Goal: Task Accomplishment & Management: Manage account settings

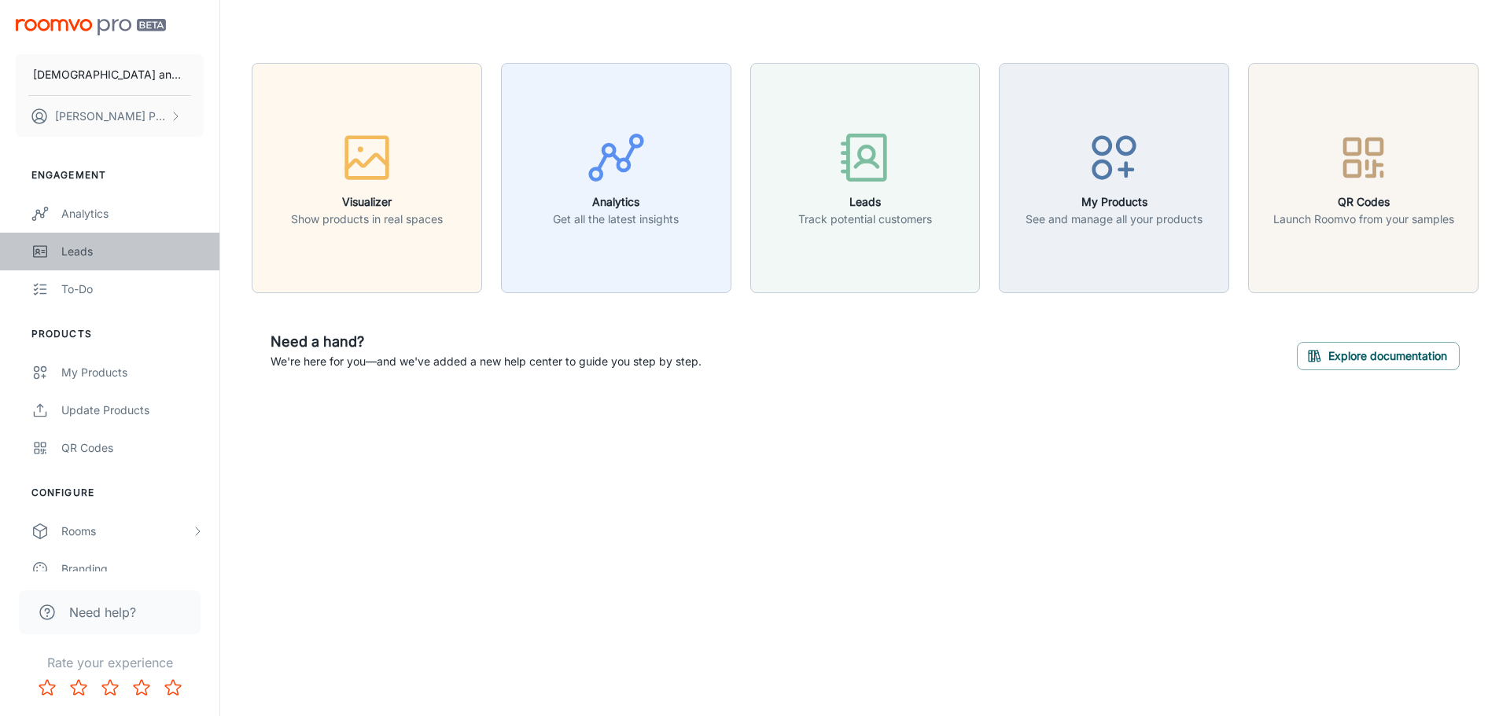
click at [54, 245] on link "Leads" at bounding box center [109, 252] width 219 height 38
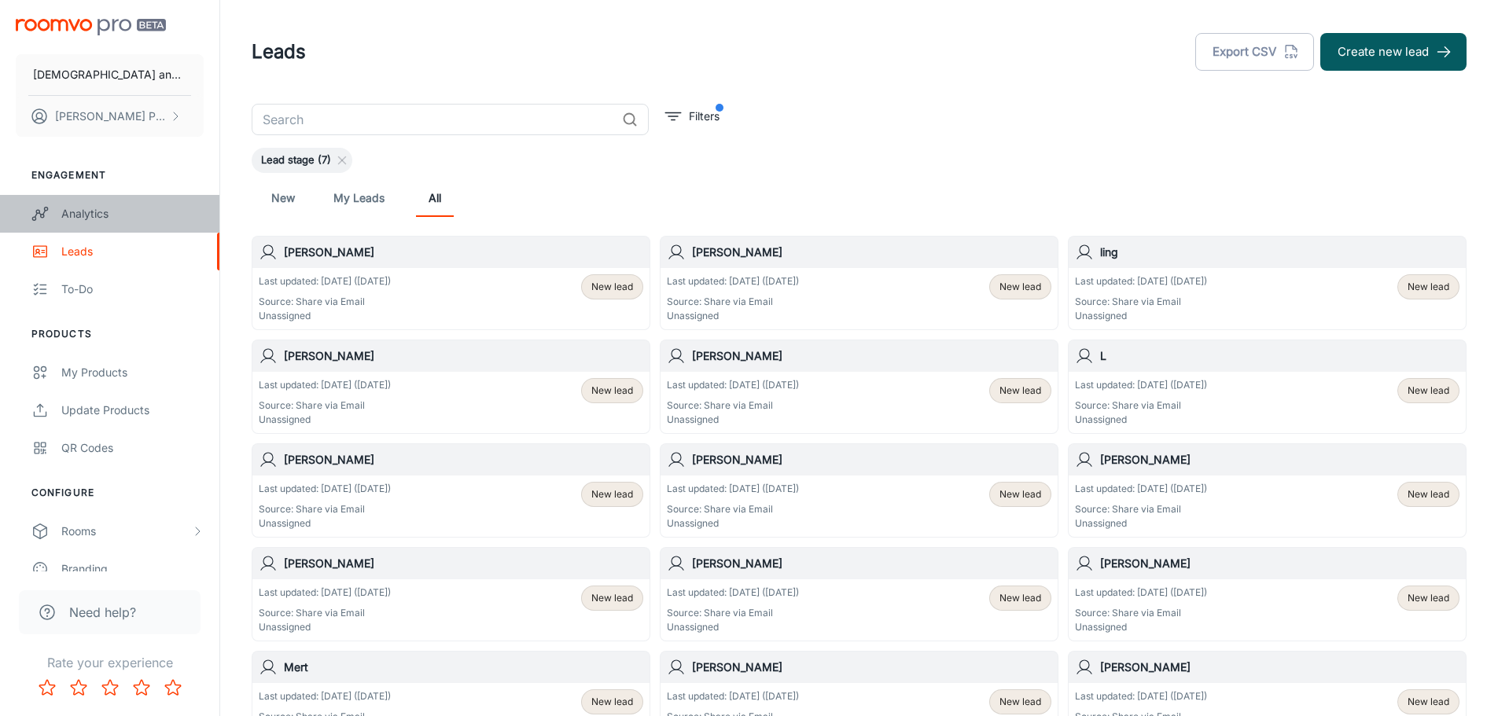
click at [114, 229] on link "Analytics" at bounding box center [109, 214] width 219 height 38
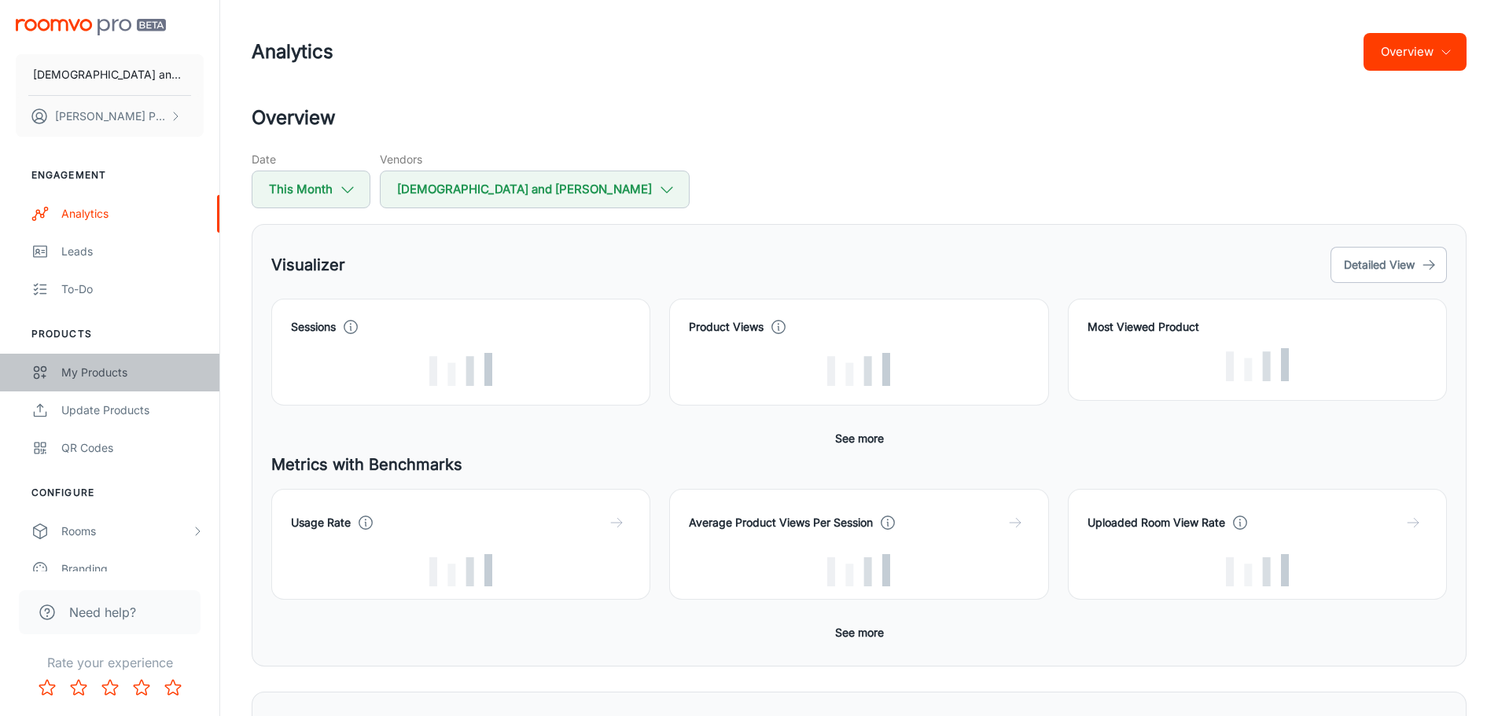
click at [102, 387] on link "My Products" at bounding box center [109, 373] width 219 height 38
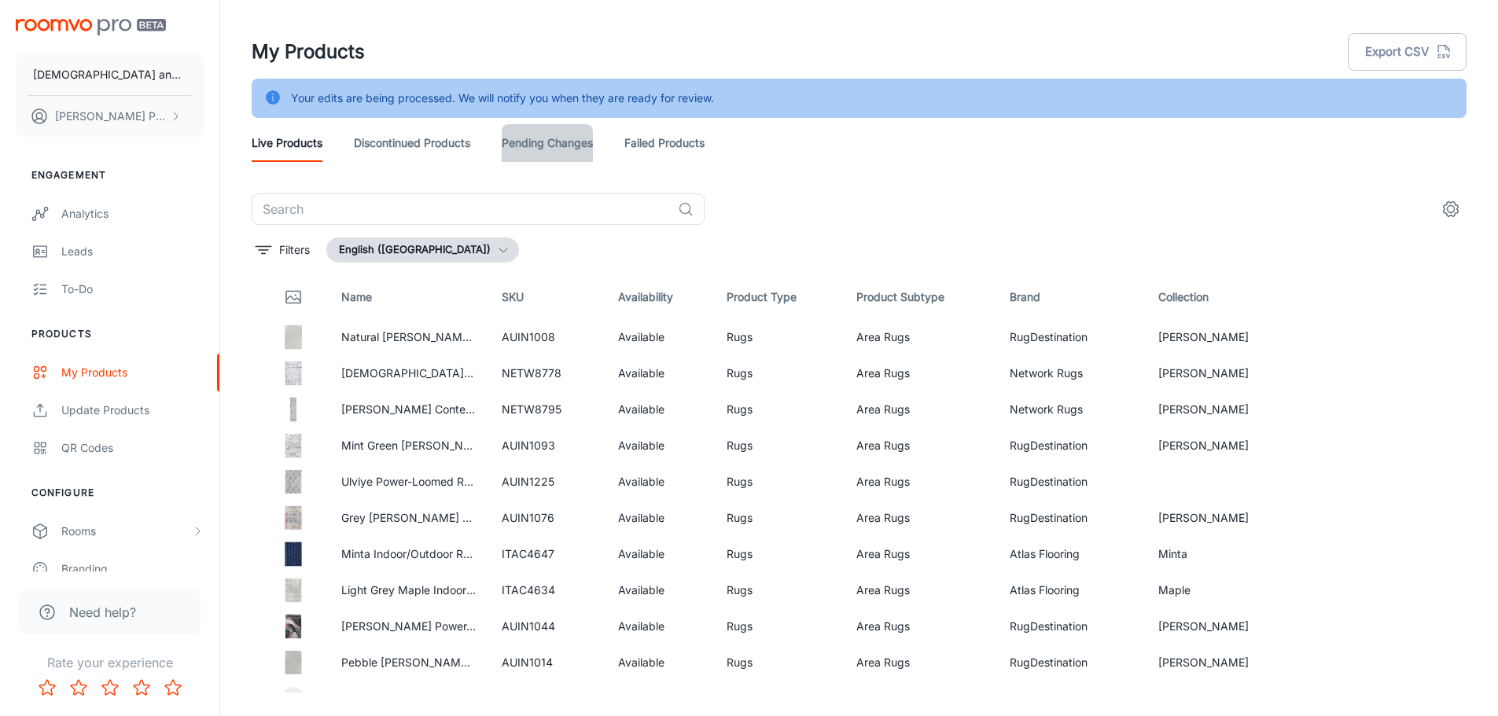
click at [558, 148] on link "Pending Changes" at bounding box center [547, 143] width 91 height 38
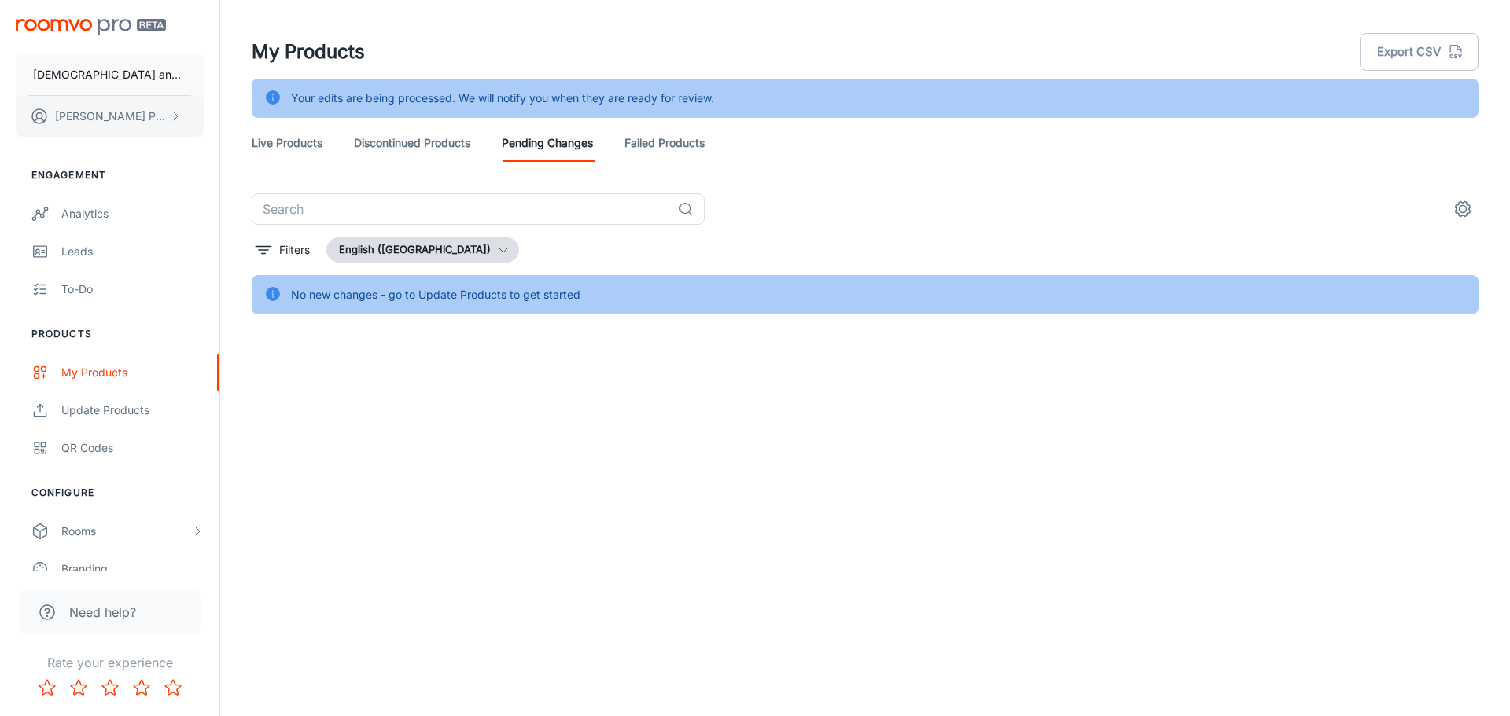
click at [117, 117] on p "[PERSON_NAME]" at bounding box center [110, 116] width 111 height 17
click at [233, 113] on li "User Profile" at bounding box center [246, 115] width 84 height 27
